Goal: Information Seeking & Learning: Learn about a topic

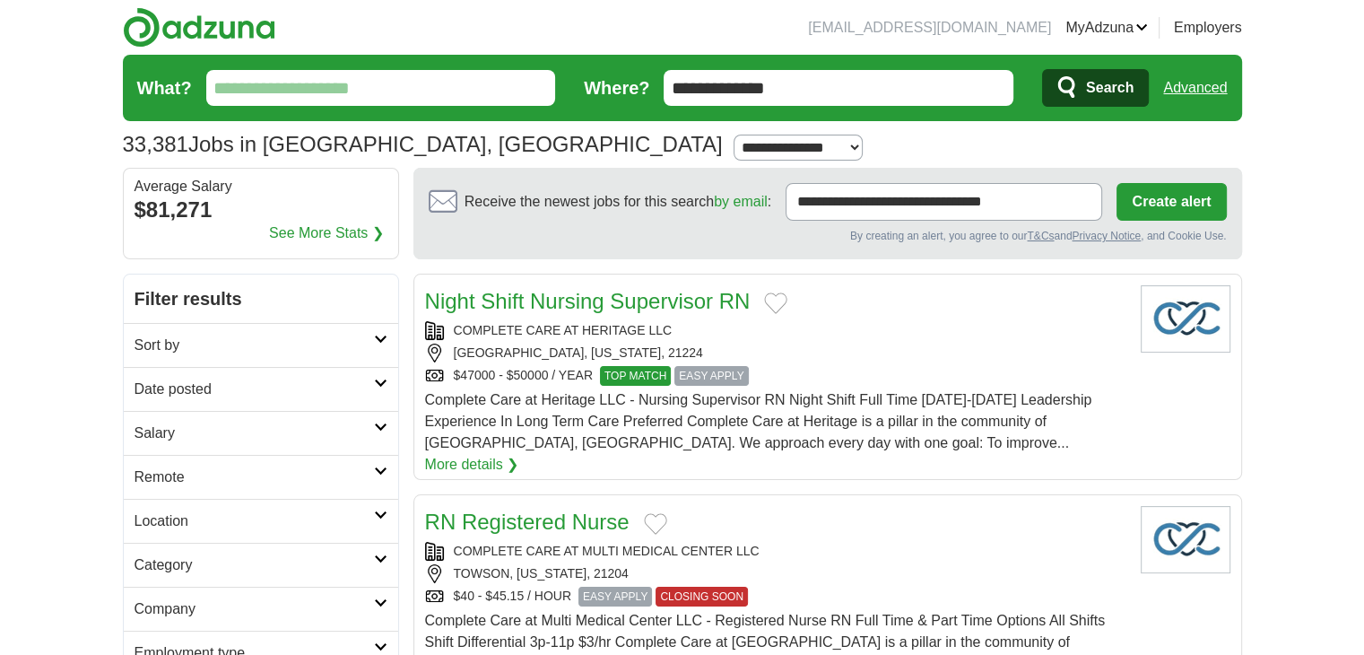
click at [385, 73] on input "What?" at bounding box center [381, 88] width 350 height 36
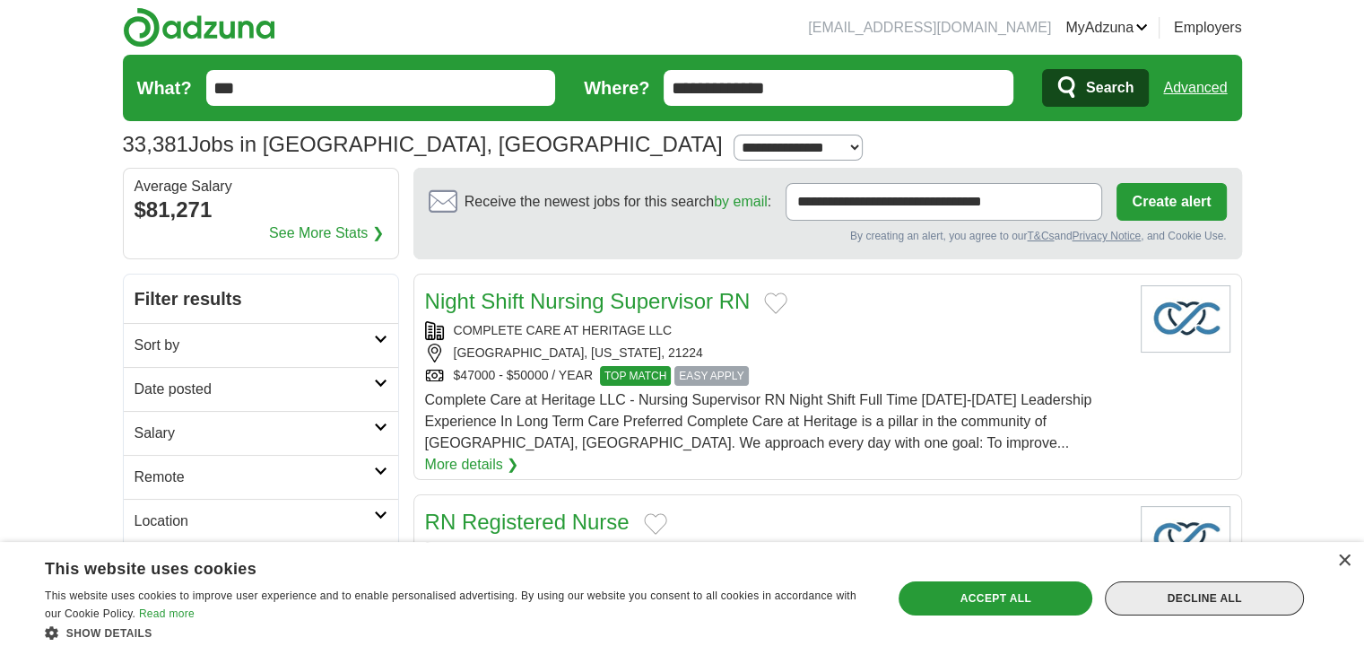
click at [1205, 592] on div "Decline all" at bounding box center [1204, 598] width 199 height 34
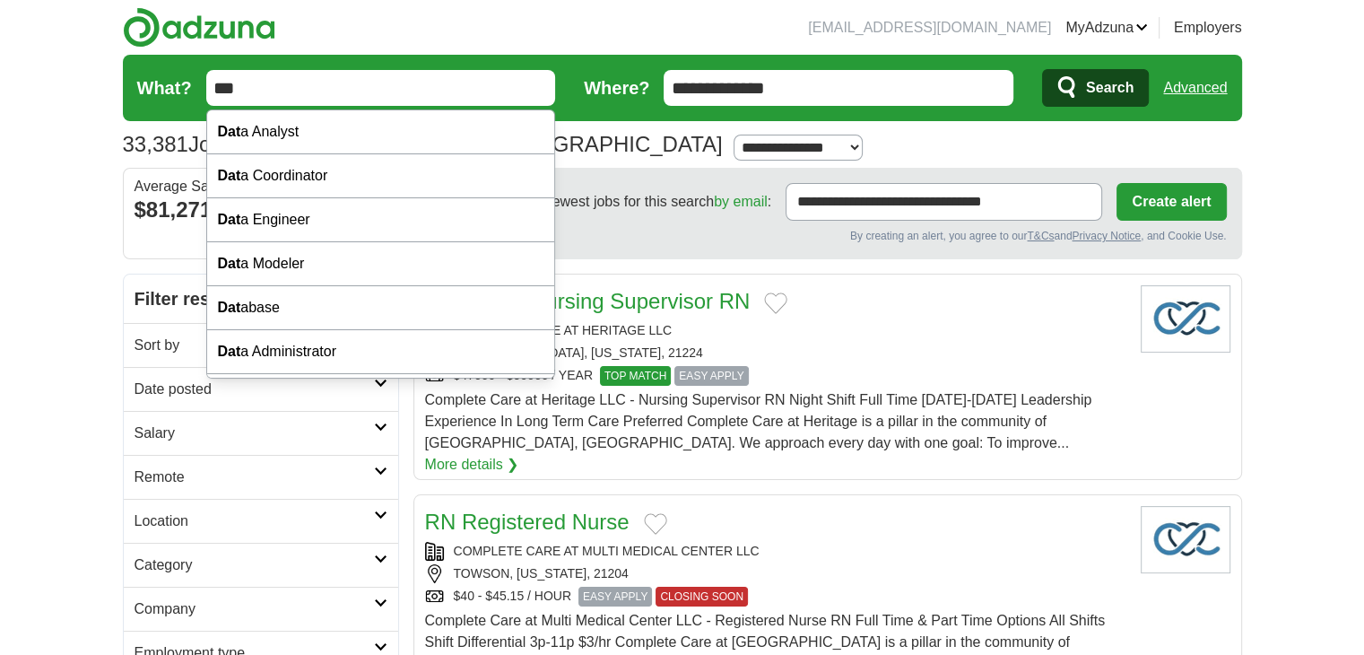
click at [413, 77] on input "***" at bounding box center [381, 88] width 350 height 36
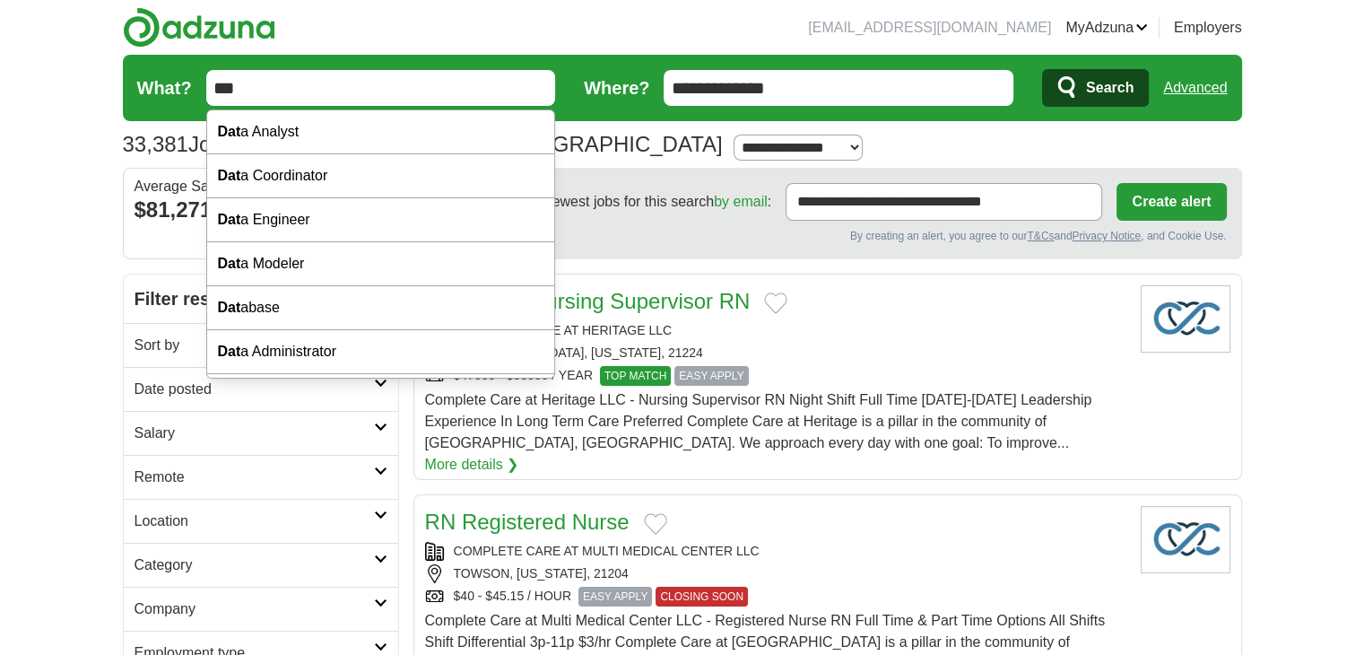
click at [353, 72] on input "***" at bounding box center [381, 88] width 350 height 36
type input "**********"
click at [1080, 87] on button "Search" at bounding box center [1095, 88] width 107 height 38
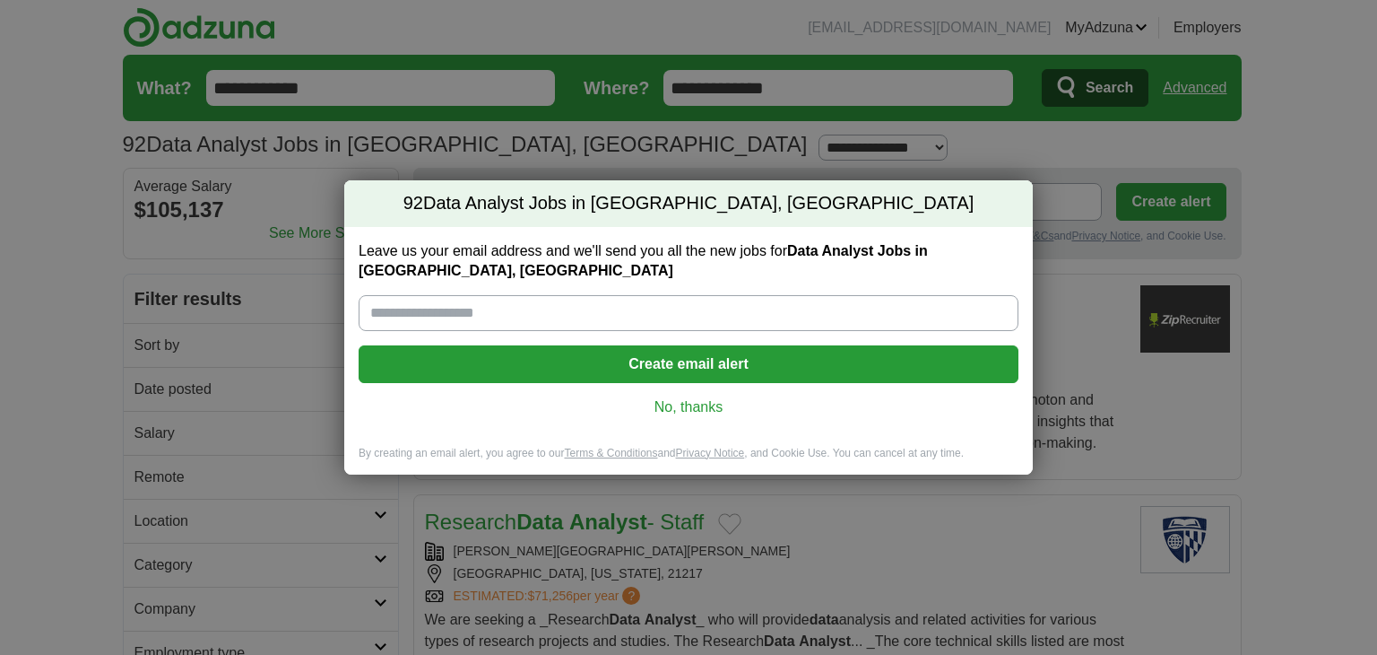
click at [684, 404] on link "No, thanks" at bounding box center [688, 407] width 631 height 20
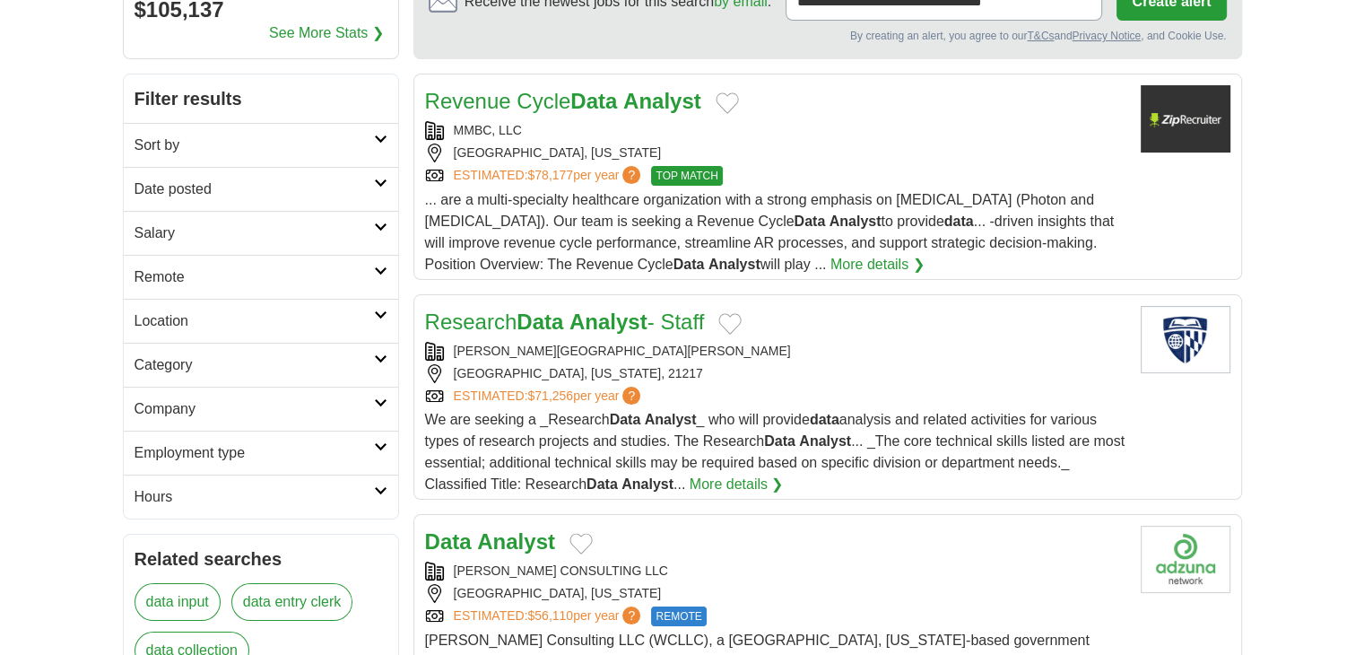
scroll to position [201, 0]
click at [617, 104] on strong "Data" at bounding box center [593, 100] width 47 height 24
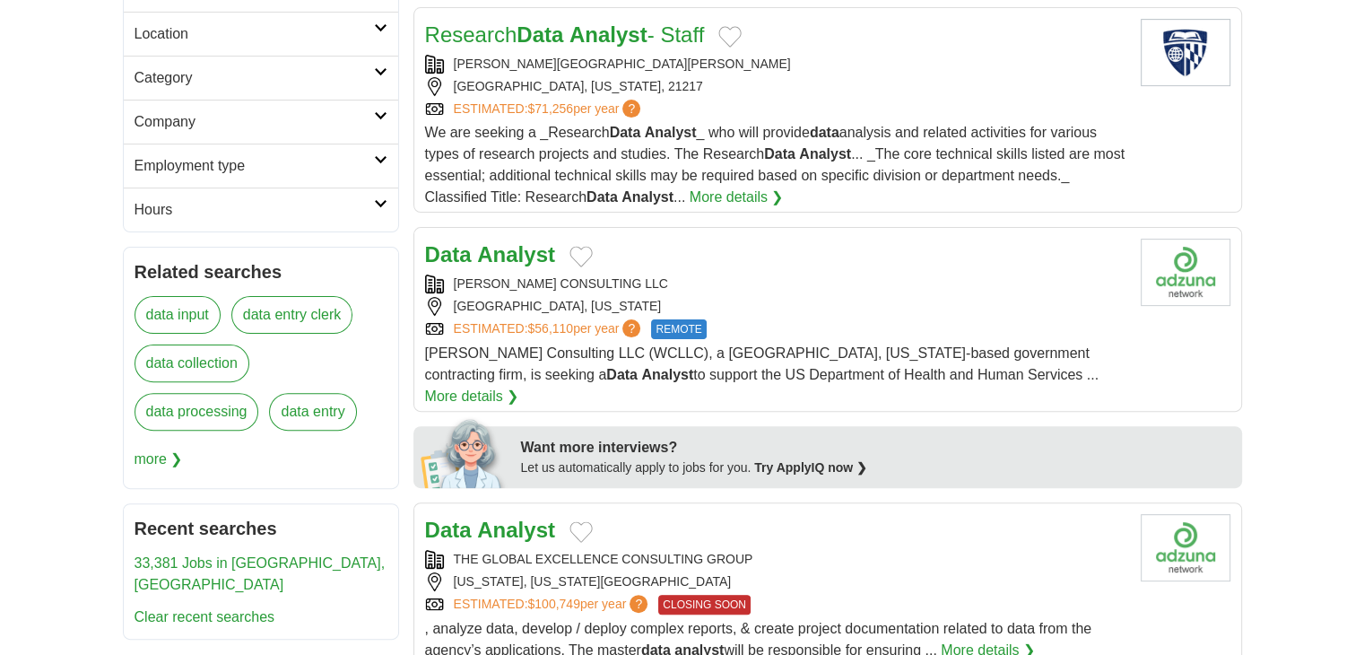
scroll to position [488, 0]
click at [760, 238] on div "Data Analyst" at bounding box center [775, 254] width 701 height 32
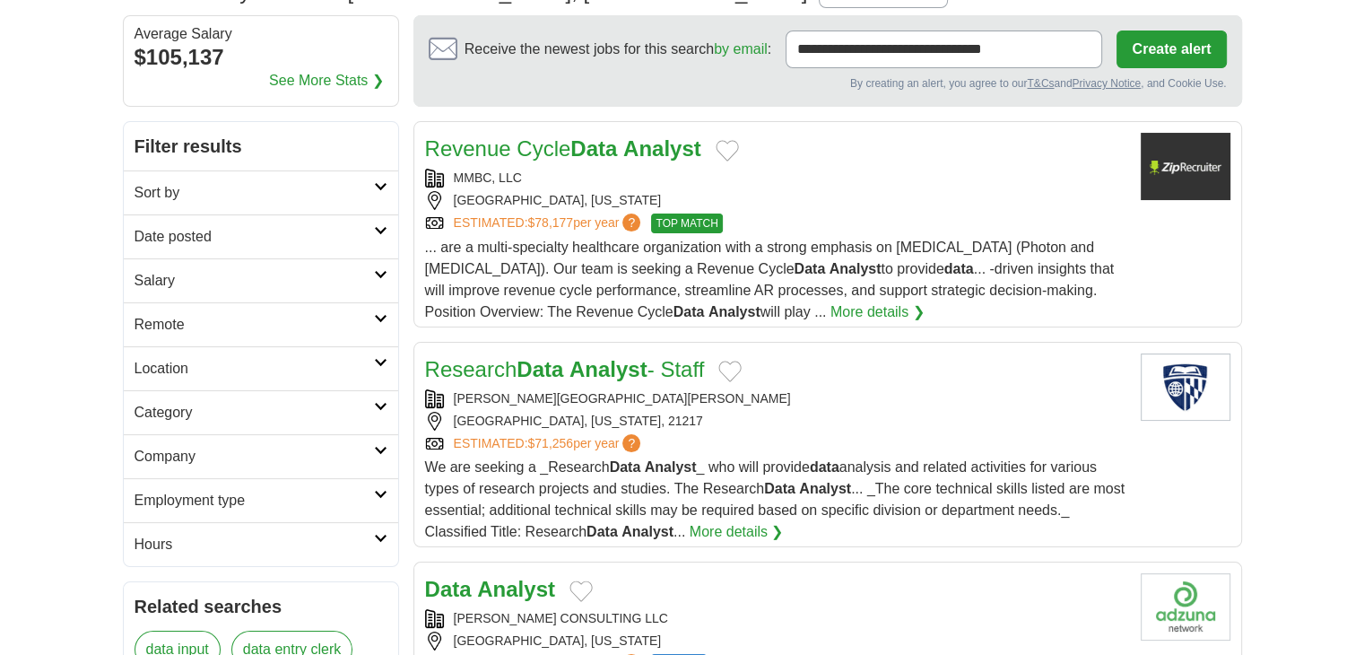
scroll to position [153, 0]
click at [366, 243] on h2 "Date posted" at bounding box center [254, 236] width 239 height 22
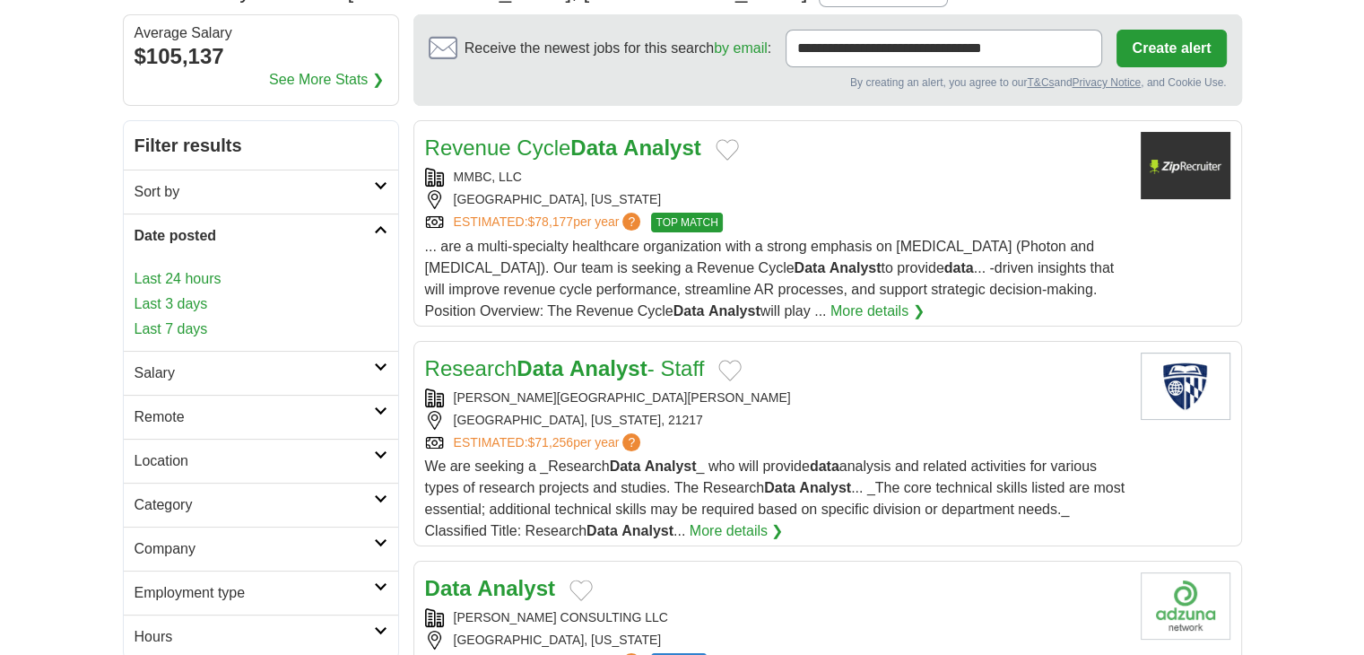
click at [209, 277] on link "Last 24 hours" at bounding box center [261, 279] width 253 height 22
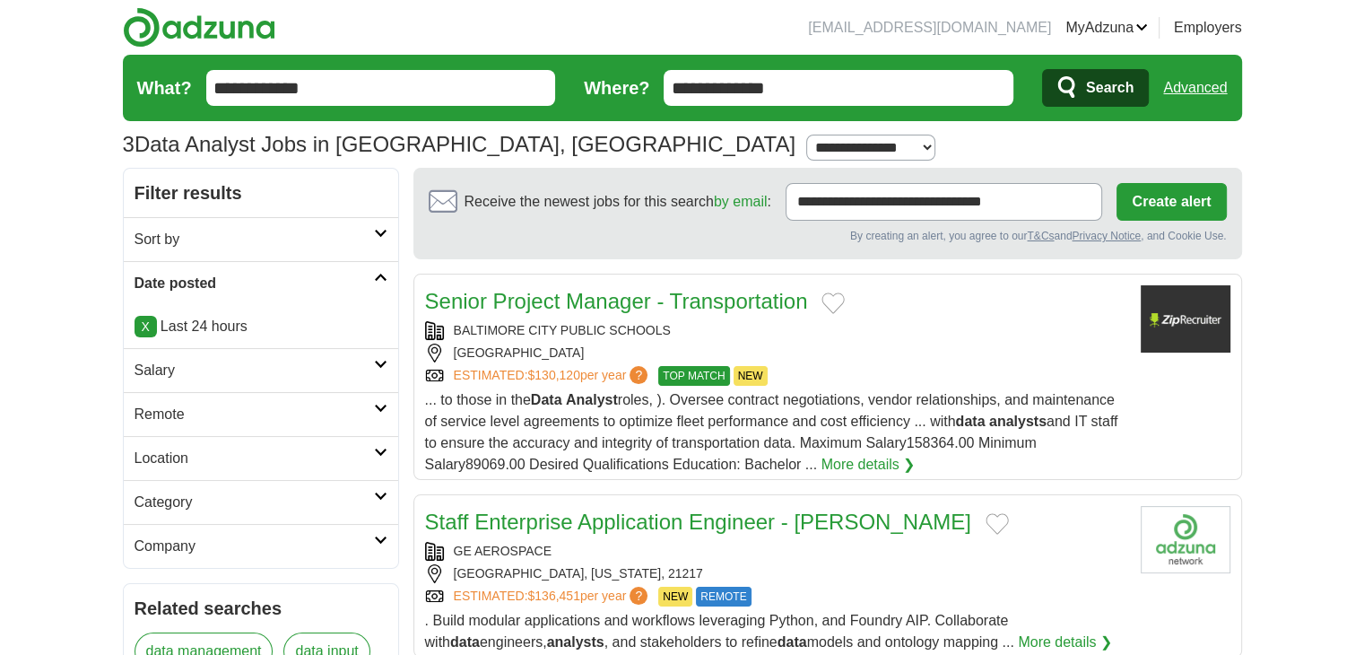
click at [149, 332] on link "X" at bounding box center [146, 327] width 22 height 22
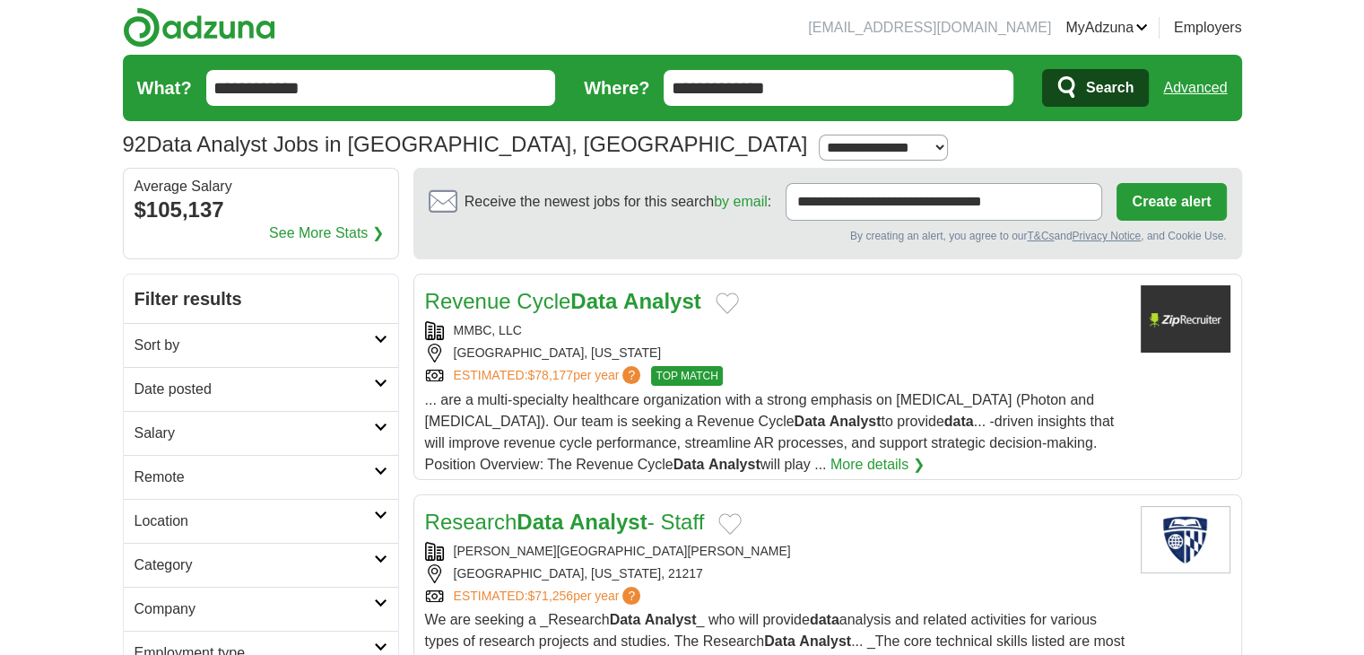
click at [294, 400] on link "Date posted" at bounding box center [261, 389] width 274 height 44
click at [194, 447] on link "Last 3 days" at bounding box center [261, 458] width 253 height 22
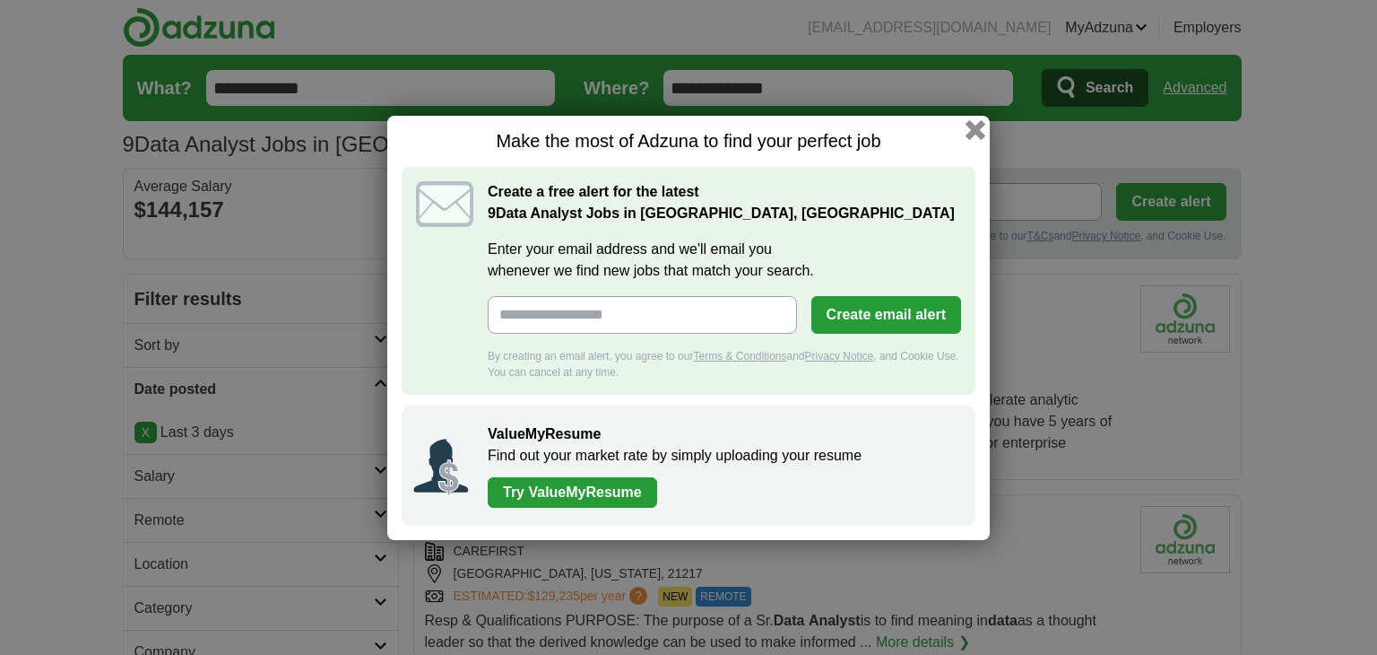
click at [975, 126] on button "button" at bounding box center [976, 129] width 20 height 20
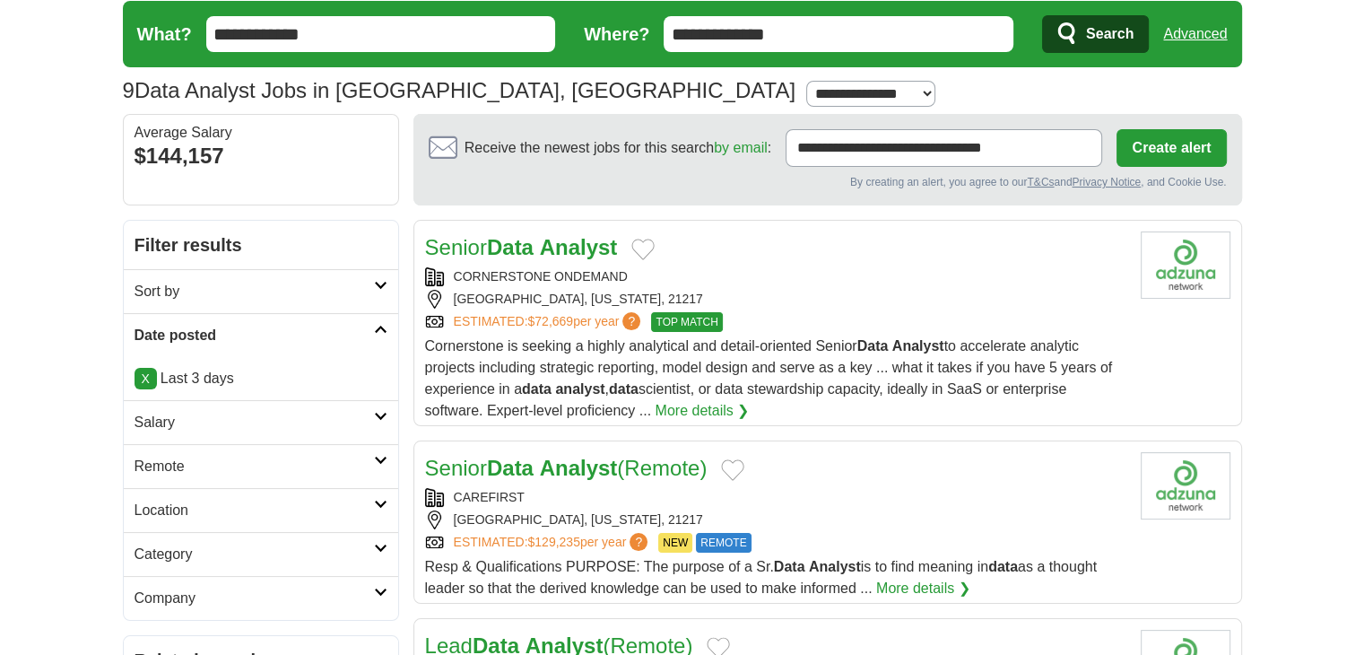
scroll to position [54, 0]
click at [586, 245] on strong "Analyst" at bounding box center [579, 247] width 78 height 24
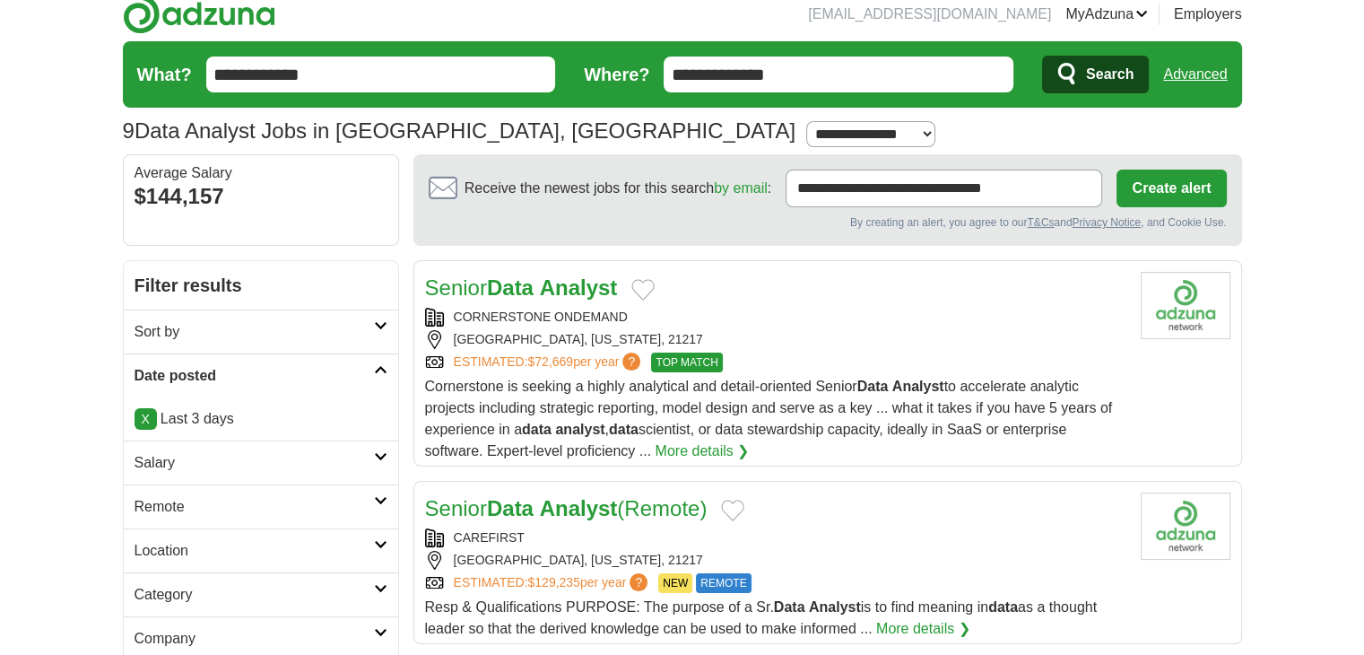
scroll to position [2, 0]
